Goal: Find specific page/section: Find specific page/section

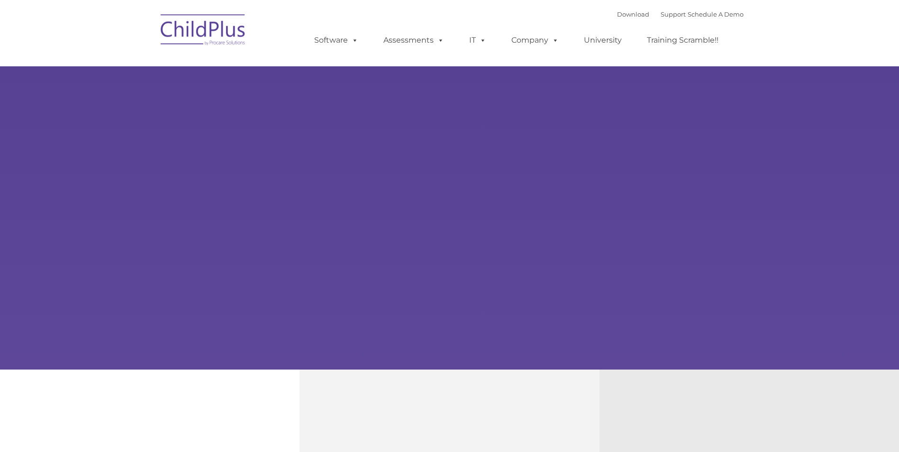
type input ""
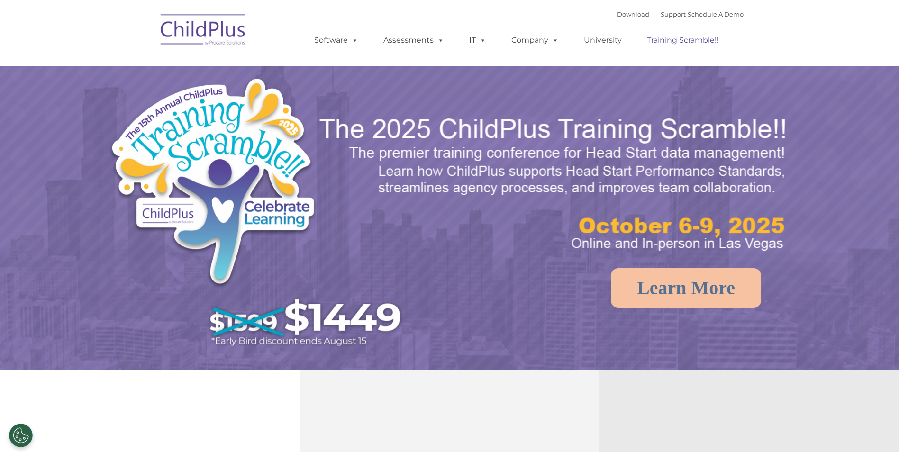
select select "MEDIUM"
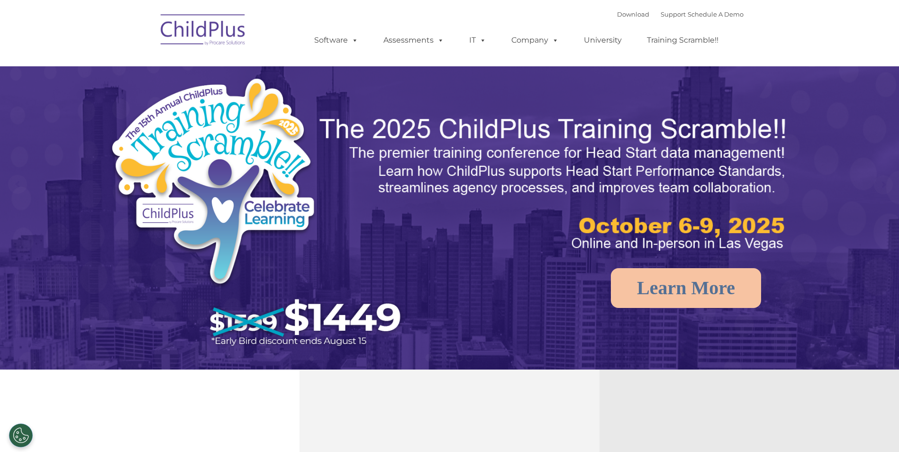
click at [312, 3] on nav "Download Support | Schedule A Demo  MENU MENU Software ChildPlus: The original…" at bounding box center [449, 33] width 899 height 66
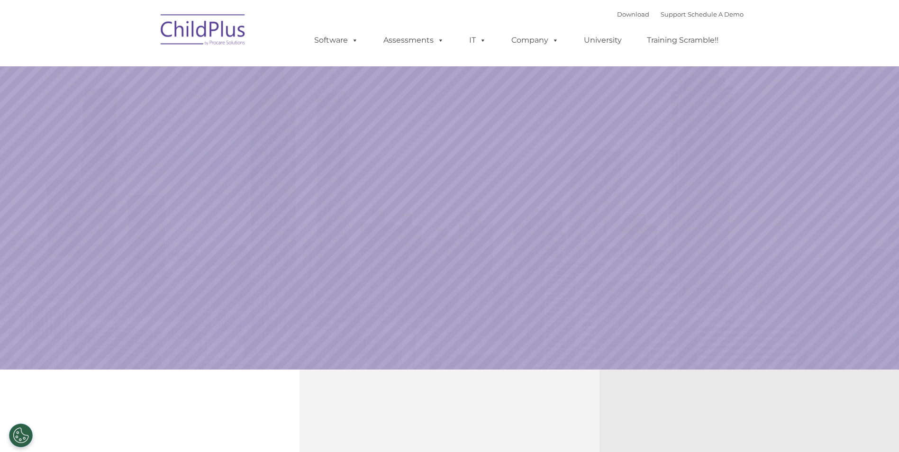
select select "MEDIUM"
